Goal: Find specific page/section: Find specific page/section

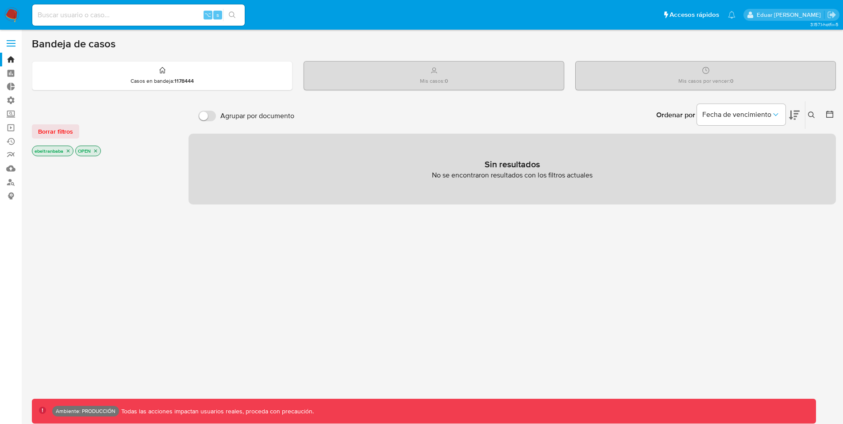
click at [7, 46] on span at bounding box center [11, 46] width 9 height 1
click at [0, 0] on input "checkbox" at bounding box center [0, 0] width 0 height 0
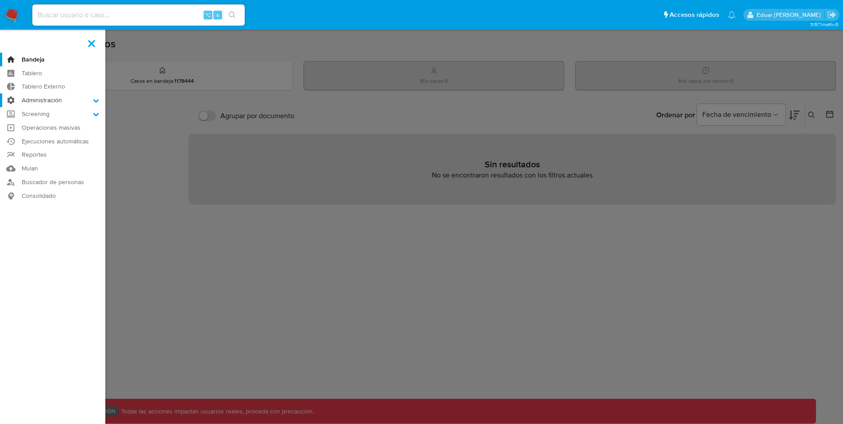
click at [93, 100] on icon at bounding box center [96, 100] width 6 height 6
click at [0, 0] on input "Administración" at bounding box center [0, 0] width 0 height 0
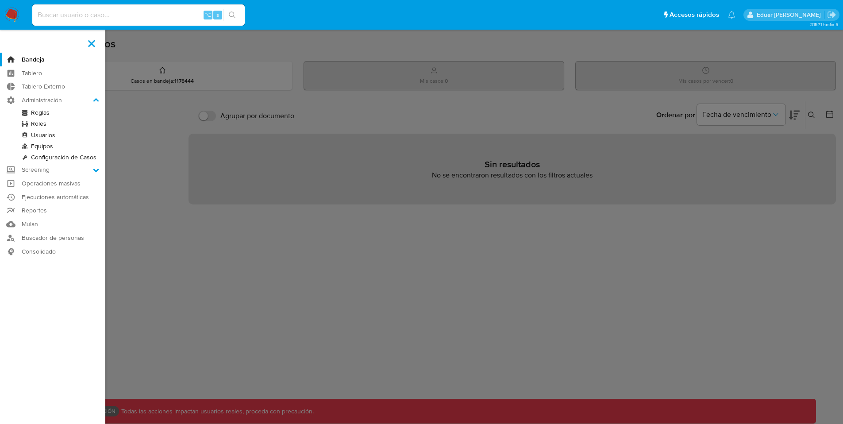
click at [42, 112] on link "Reglas" at bounding box center [52, 112] width 105 height 11
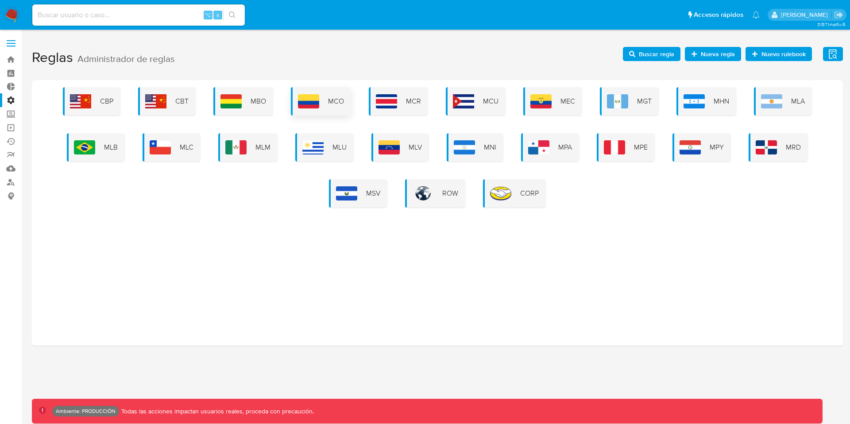
click at [333, 101] on span "MCO" at bounding box center [336, 102] width 16 height 10
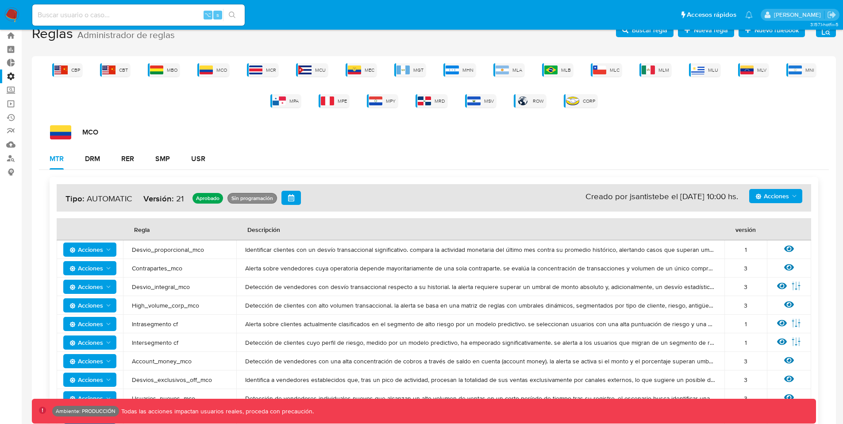
scroll to position [72, 0]
